Goal: Task Accomplishment & Management: Use online tool/utility

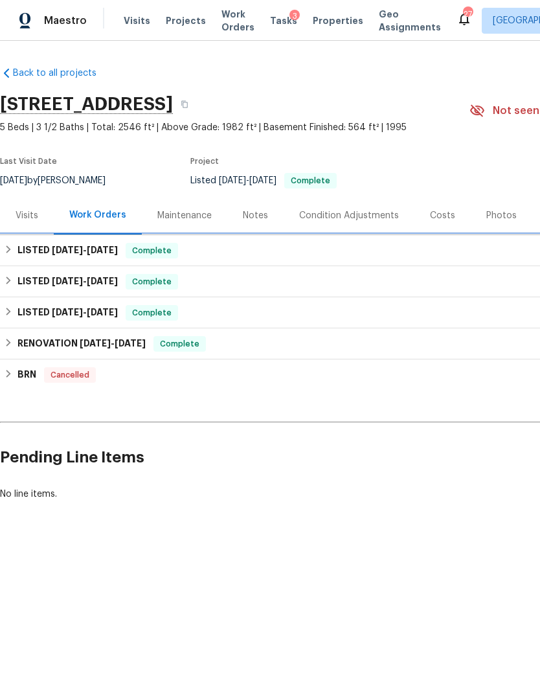
click at [285, 248] on div "LISTED [DATE] - [DATE] Complete" at bounding box center [366, 251] width 725 height 16
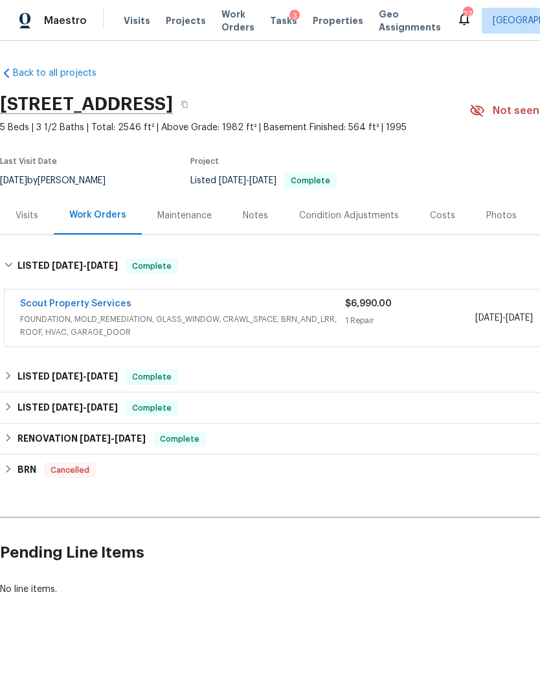
click at [422, 321] on div "1 Repair" at bounding box center [410, 320] width 130 height 13
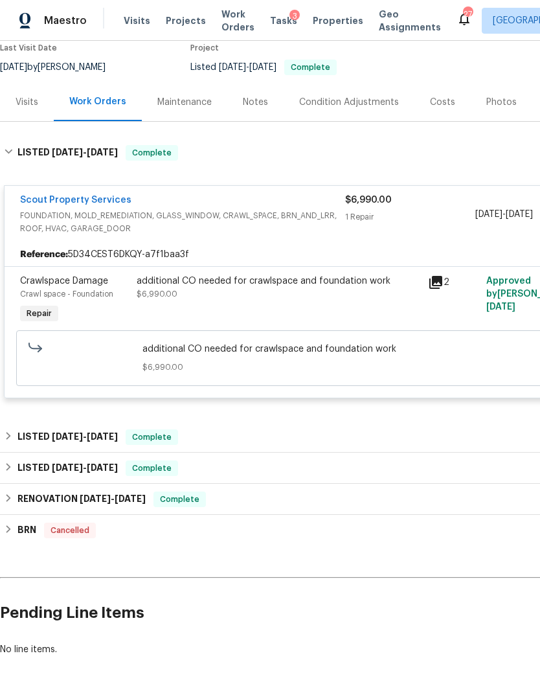
scroll to position [113, 0]
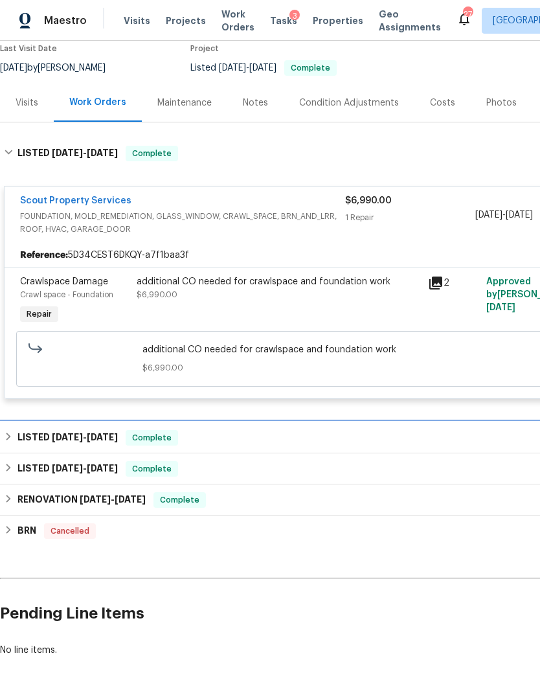
click at [363, 438] on div "LISTED [DATE] - [DATE] Complete" at bounding box center [366, 438] width 725 height 16
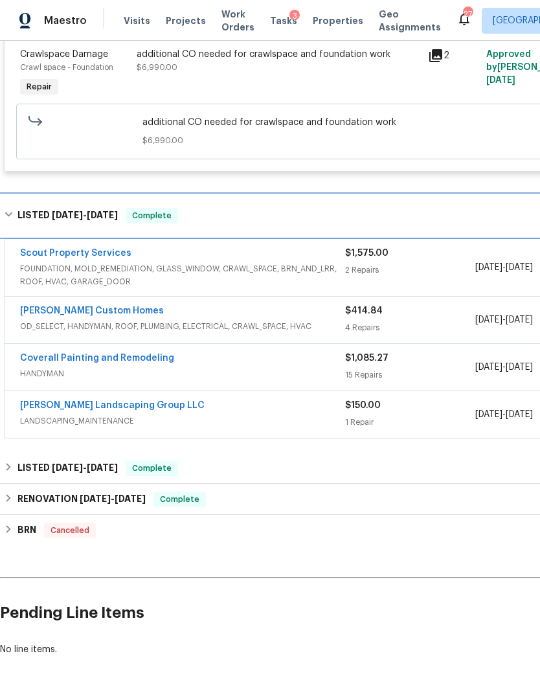
scroll to position [340, 0]
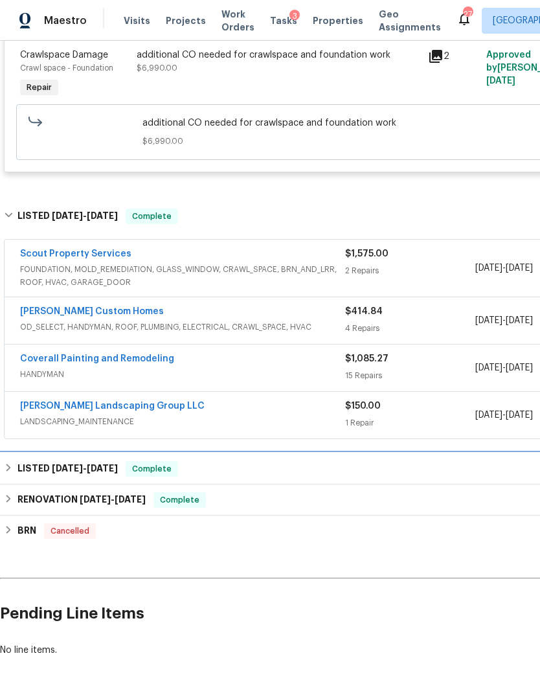
click at [385, 475] on div "LISTED [DATE] - [DATE] Complete" at bounding box center [366, 469] width 725 height 16
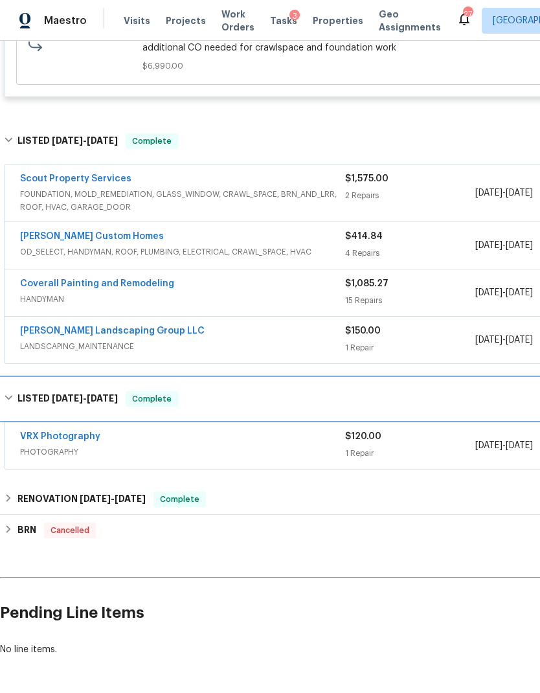
scroll to position [414, 0]
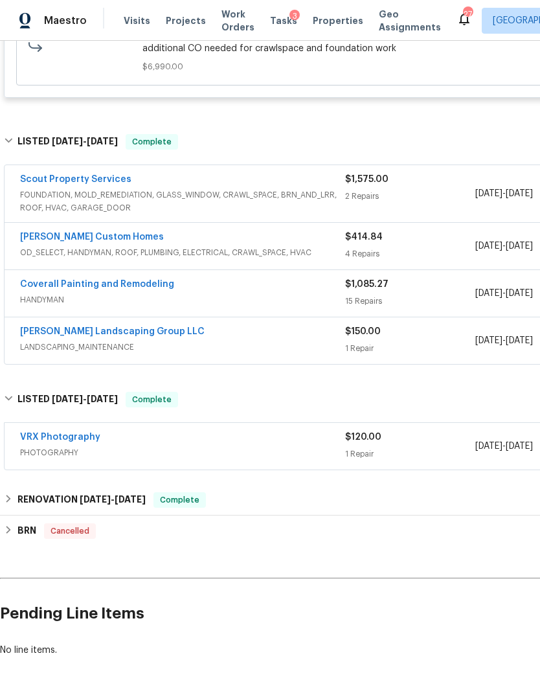
click at [401, 505] on div "RENOVATION [DATE] - [DATE] Complete" at bounding box center [366, 501] width 725 height 16
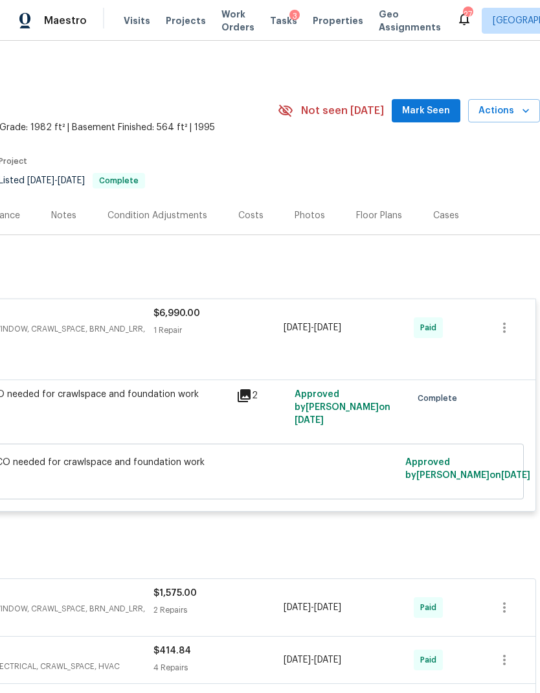
scroll to position [0, 192]
click at [254, 213] on div "Costs" at bounding box center [250, 215] width 25 height 13
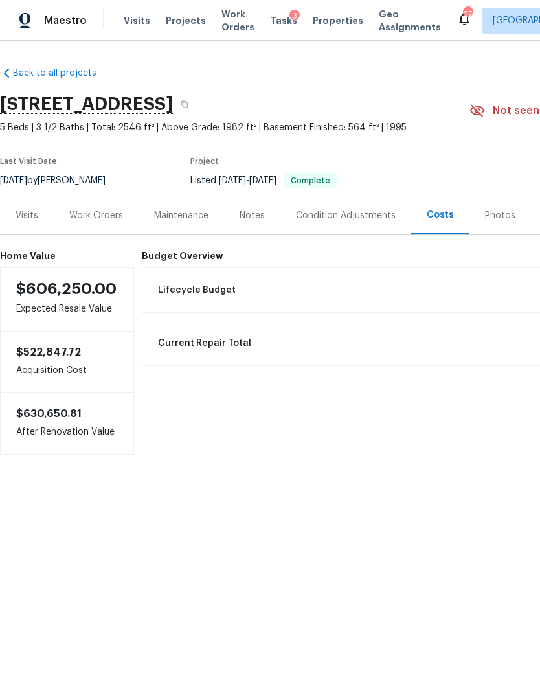
click at [251, 215] on div "Notes" at bounding box center [252, 215] width 25 height 13
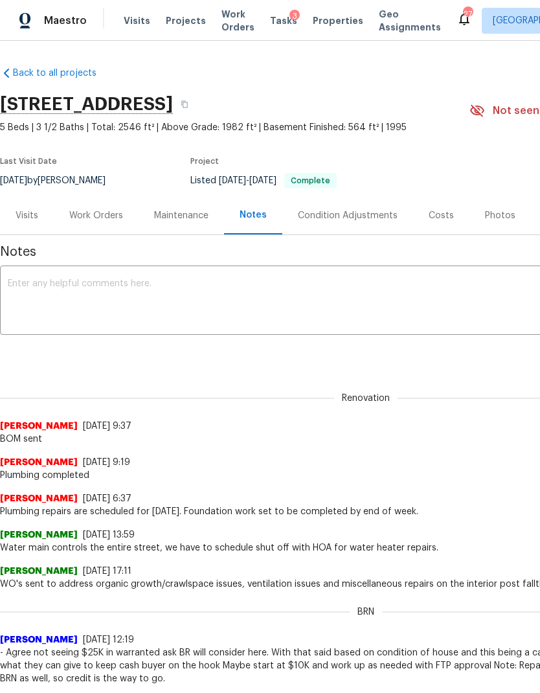
click at [294, 303] on textarea at bounding box center [366, 301] width 717 height 45
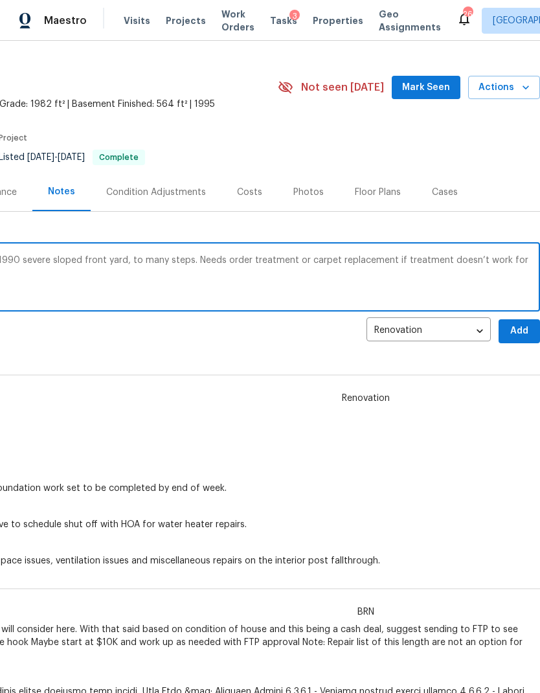
scroll to position [24, 192]
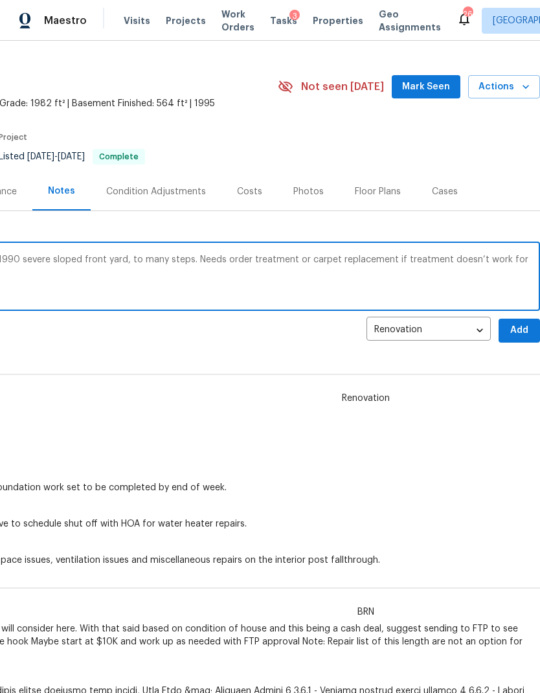
type textarea "Negative on net repairs, home is dated to 1990 severe sloped front yard, to man…"
click at [519, 329] on span "Add" at bounding box center [519, 331] width 21 height 16
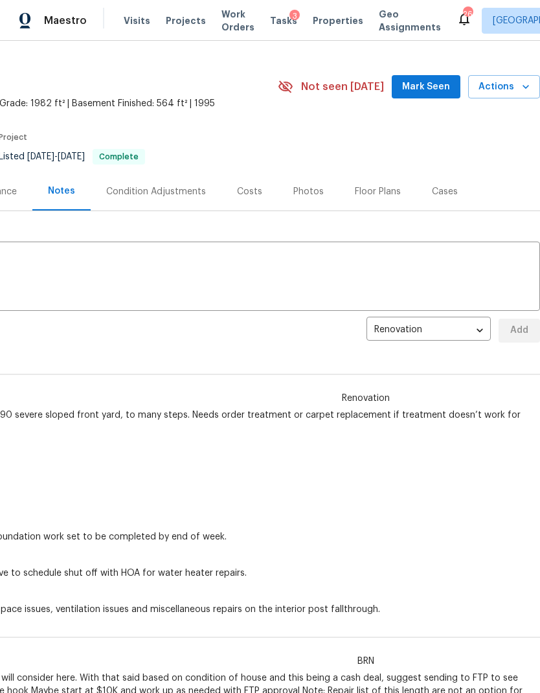
click at [350, 300] on textarea at bounding box center [174, 277] width 717 height 45
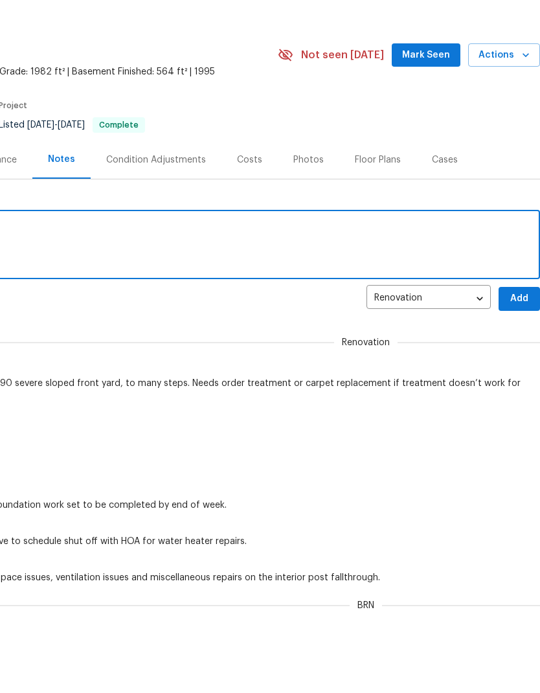
scroll to position [0, 192]
type textarea "Navi AI sent to PM for review"
click at [522, 347] on span "Add" at bounding box center [519, 355] width 21 height 16
